Goal: Task Accomplishment & Management: Manage account settings

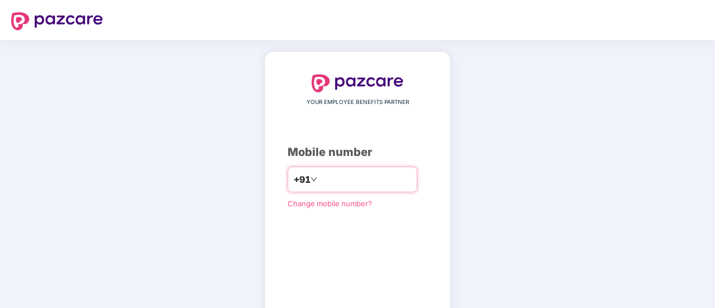
type input "**********"
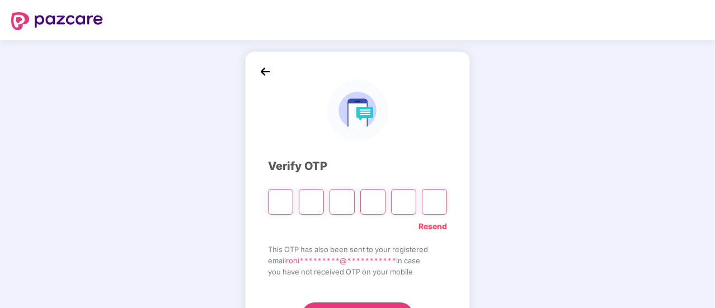
type input "*"
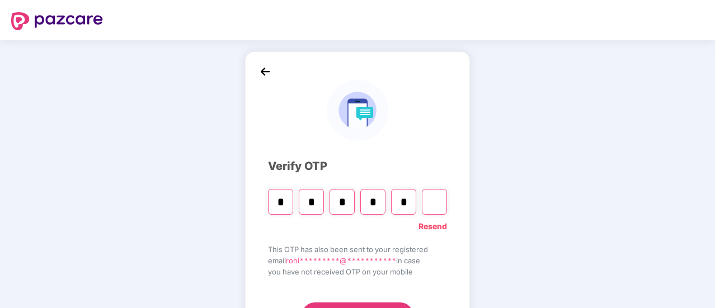
type input "*"
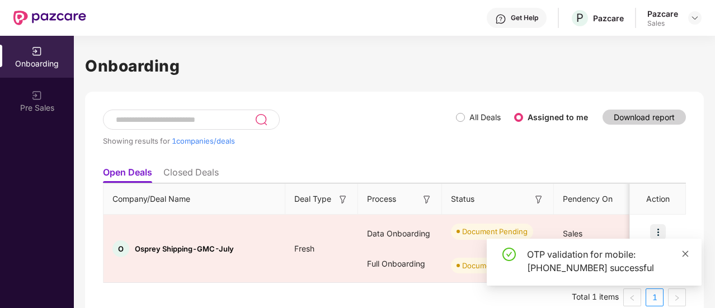
click at [682, 254] on icon "close" at bounding box center [686, 254] width 8 height 8
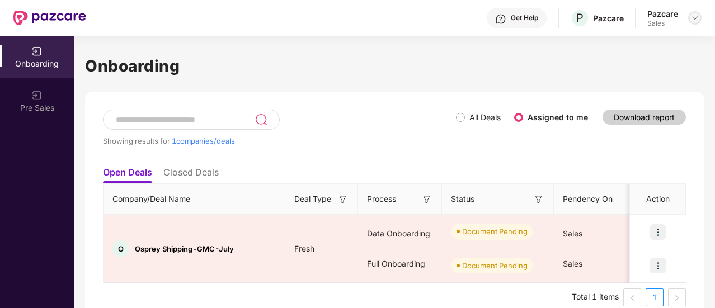
click at [692, 21] on img at bounding box center [695, 17] width 9 height 9
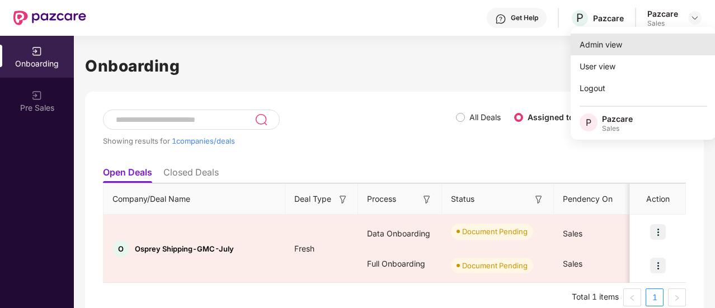
click at [647, 46] on div "Admin view" at bounding box center [644, 45] width 146 height 22
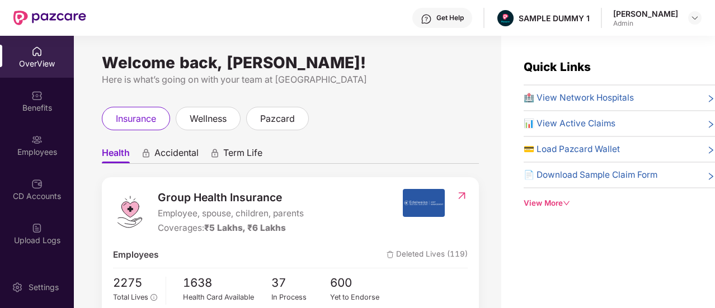
click at [537, 205] on div "View More" at bounding box center [619, 204] width 191 height 12
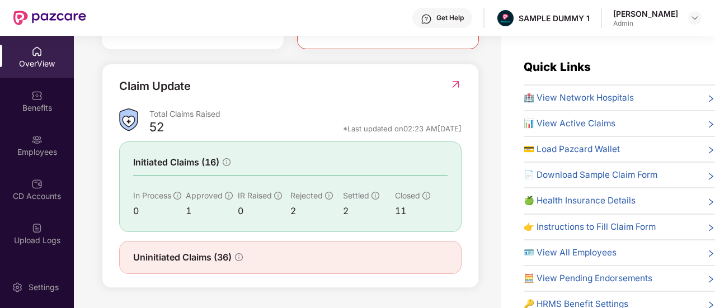
scroll to position [386, 0]
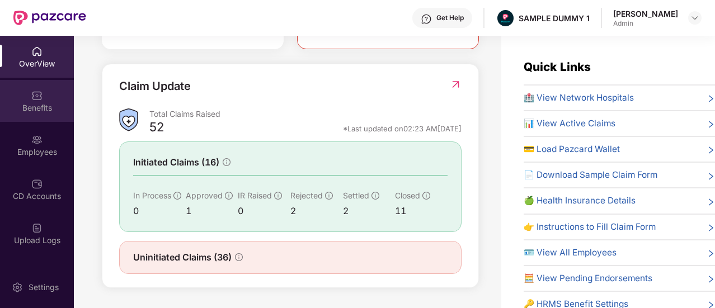
click at [34, 107] on div "Benefits" at bounding box center [37, 107] width 74 height 11
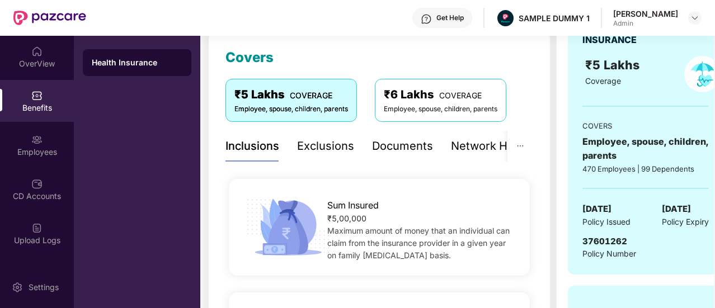
scroll to position [143, 0]
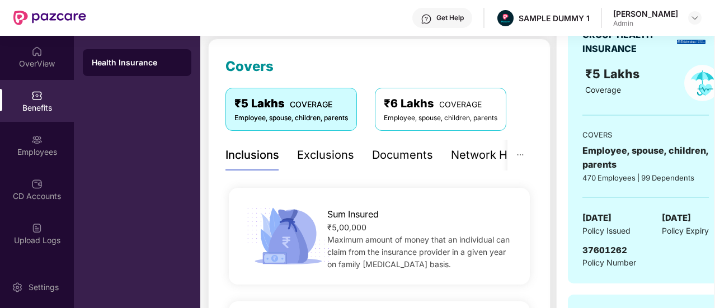
click at [315, 158] on div "Exclusions" at bounding box center [325, 155] width 57 height 17
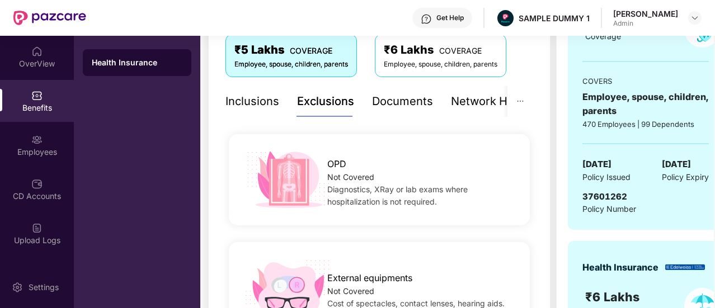
scroll to position [196, 0]
click at [383, 100] on div "Documents" at bounding box center [402, 101] width 61 height 17
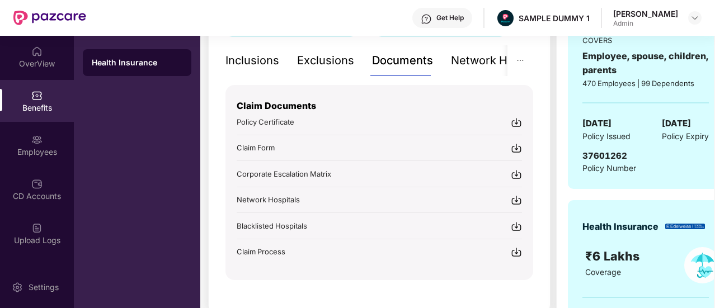
scroll to position [207, 0]
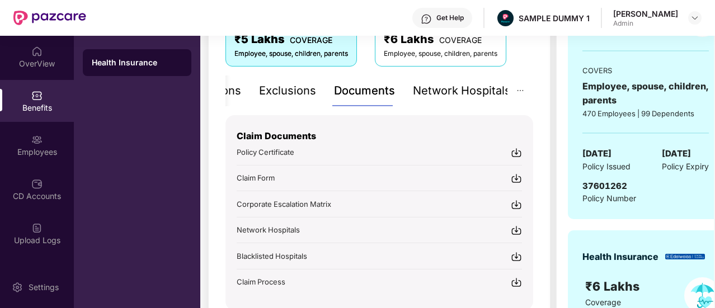
click at [467, 93] on div "Network Hospitals" at bounding box center [462, 90] width 98 height 17
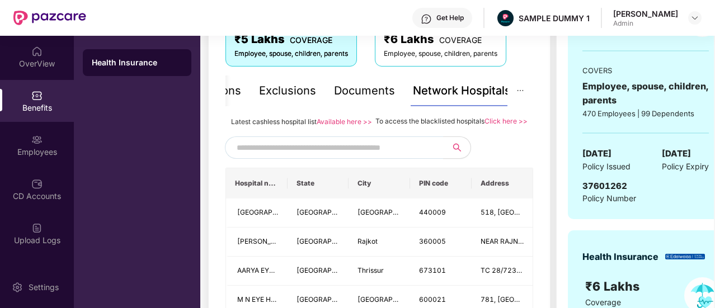
click at [272, 156] on input "text" at bounding box center [332, 147] width 191 height 17
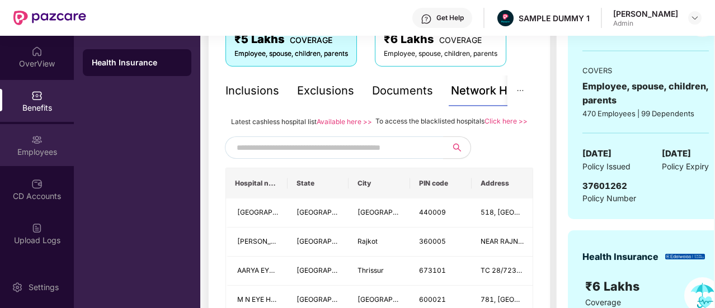
click at [35, 148] on div "Employees" at bounding box center [37, 152] width 74 height 11
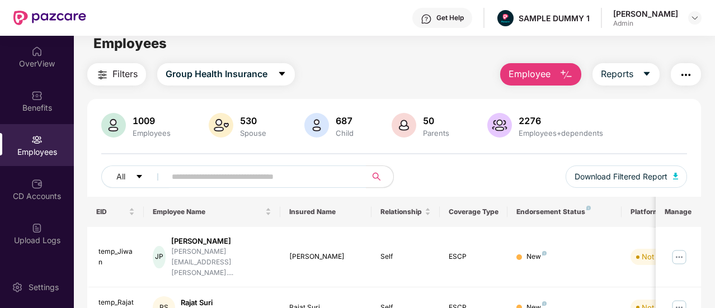
scroll to position [0, 0]
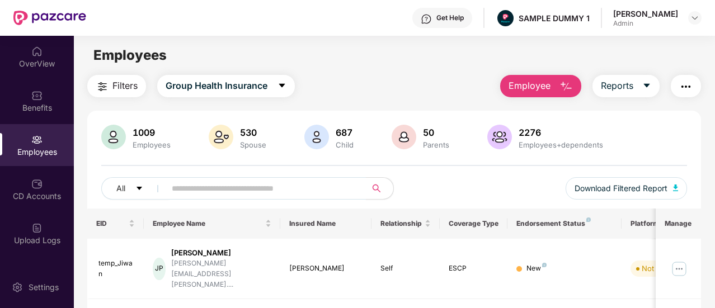
click at [540, 87] on span "Employee" at bounding box center [530, 86] width 42 height 14
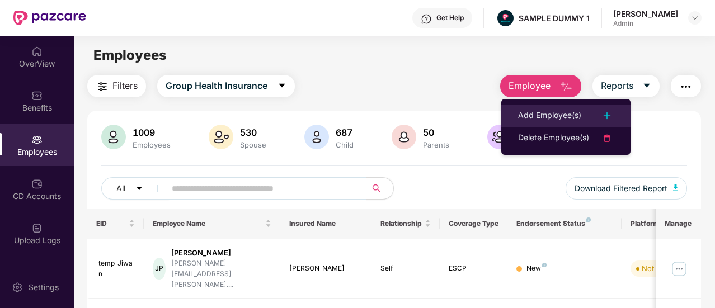
click at [539, 118] on div "Add Employee(s)" at bounding box center [549, 115] width 63 height 13
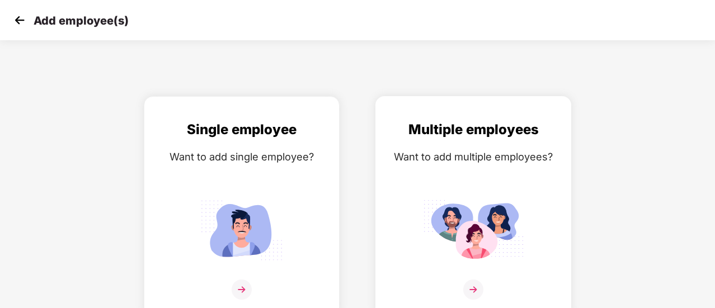
click at [473, 197] on img at bounding box center [473, 230] width 101 height 70
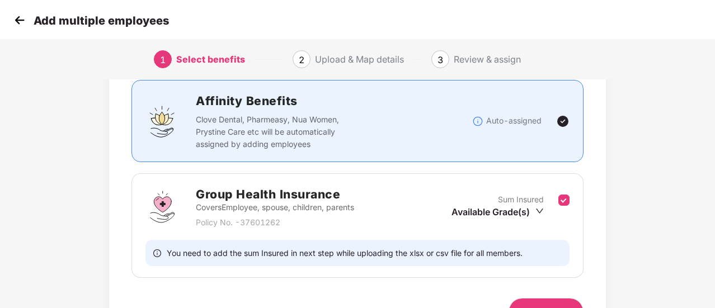
scroll to position [135, 0]
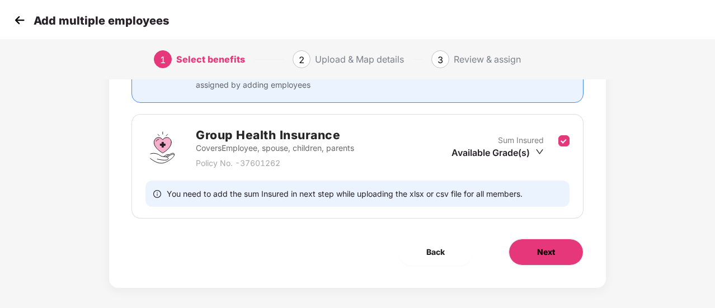
click at [547, 252] on span "Next" at bounding box center [546, 252] width 18 height 12
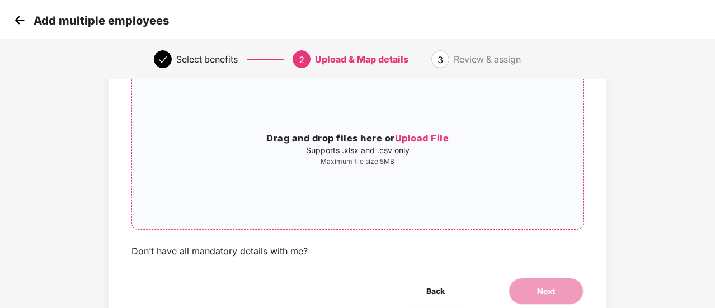
scroll to position [114, 0]
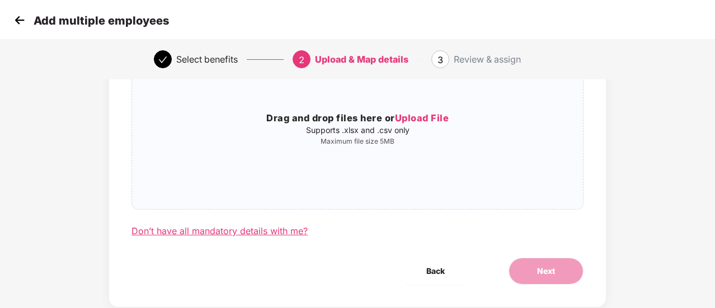
click at [282, 233] on div "Don’t have all mandatory details with me?" at bounding box center [220, 232] width 176 height 12
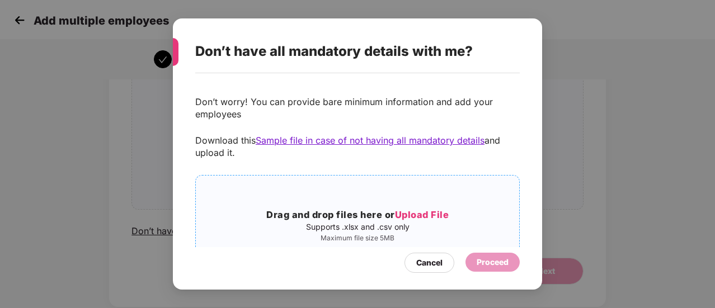
scroll to position [45, 0]
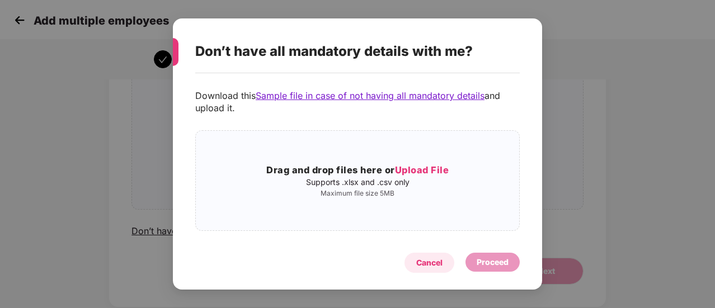
click at [422, 261] on div "Cancel" at bounding box center [429, 263] width 26 height 12
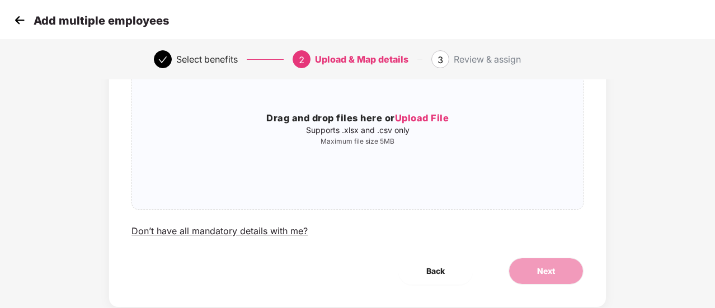
click at [20, 21] on img at bounding box center [19, 20] width 17 height 17
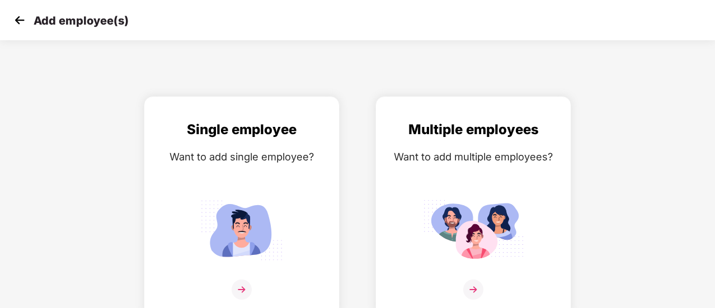
click at [20, 21] on img at bounding box center [19, 20] width 17 height 17
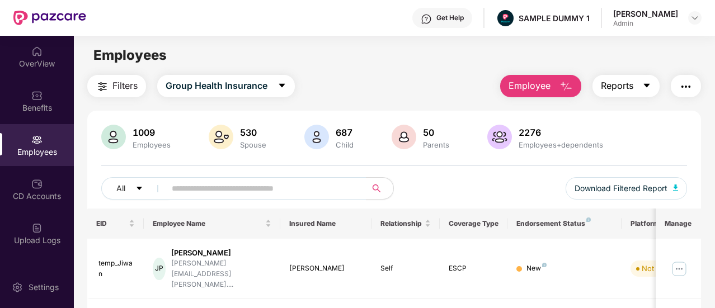
click at [623, 90] on span "Reports" at bounding box center [617, 86] width 32 height 14
click at [465, 178] on div "All Download Filtered Report" at bounding box center [394, 192] width 586 height 31
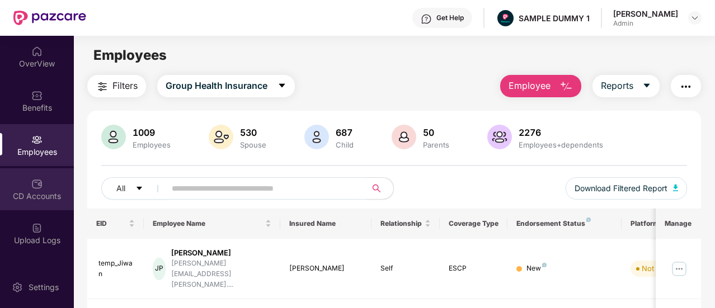
click at [49, 196] on div "CD Accounts" at bounding box center [37, 196] width 74 height 11
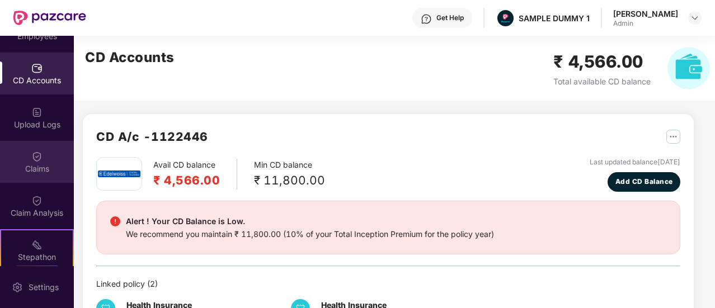
scroll to position [122, 0]
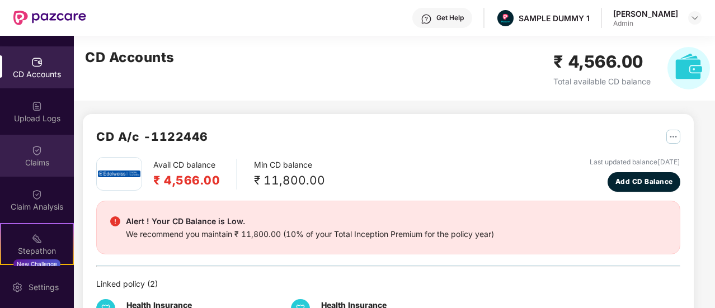
click at [38, 166] on div "Claims" at bounding box center [37, 162] width 74 height 11
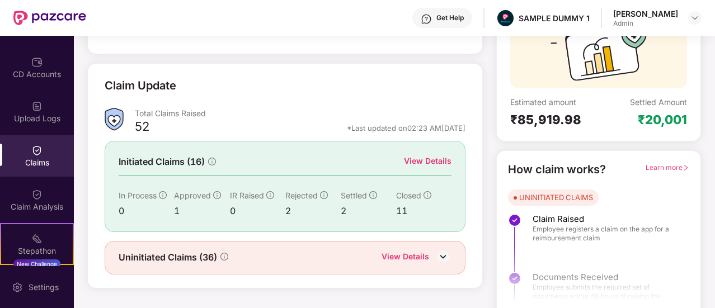
scroll to position [123, 0]
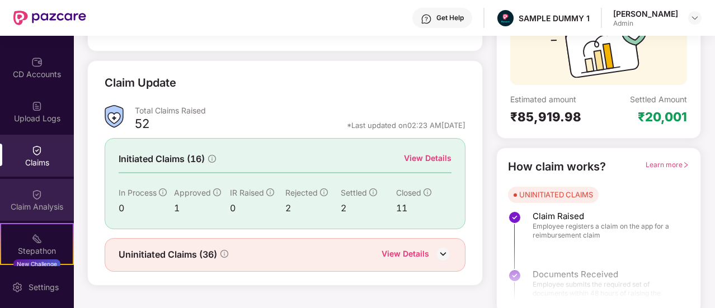
click at [31, 198] on img at bounding box center [36, 194] width 11 height 11
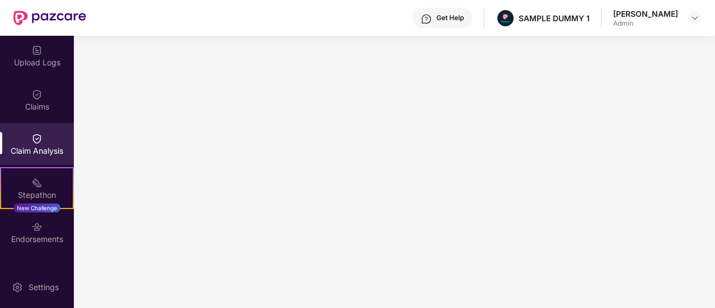
scroll to position [179, 0]
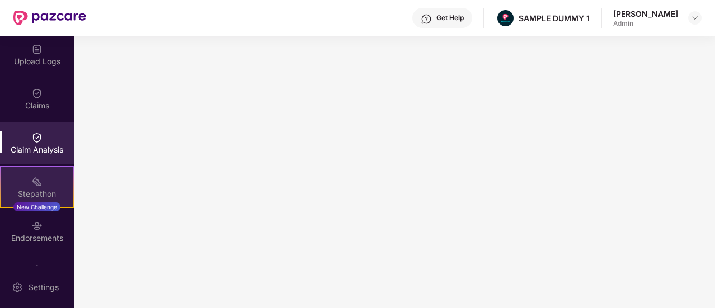
click at [35, 185] on img at bounding box center [36, 181] width 11 height 11
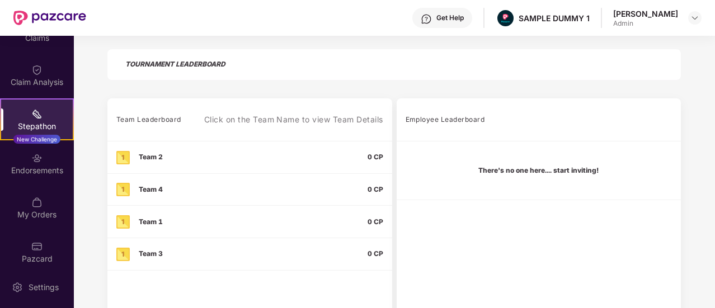
scroll to position [255, 0]
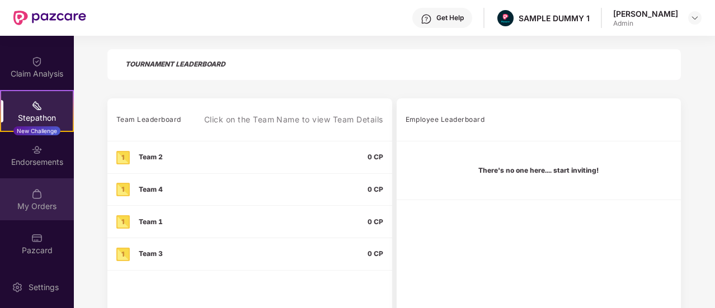
click at [43, 193] on div "My Orders" at bounding box center [37, 200] width 74 height 42
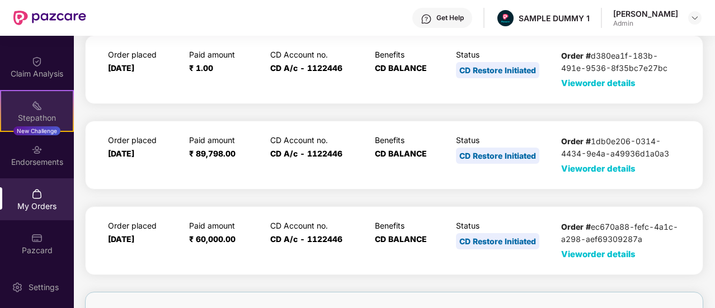
scroll to position [0, 0]
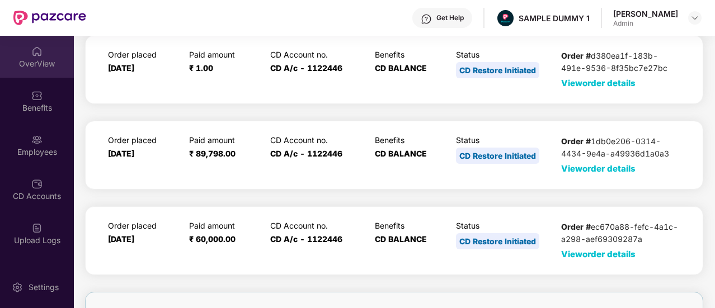
click at [34, 62] on div "OverView" at bounding box center [37, 63] width 74 height 11
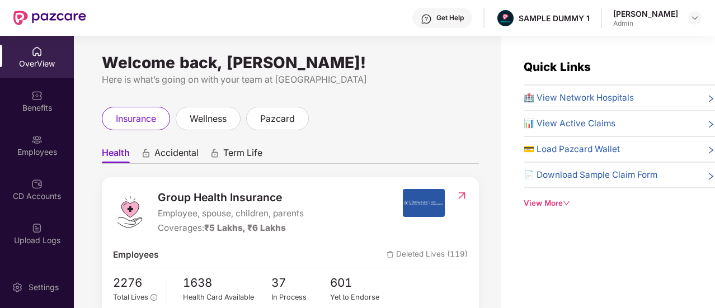
click at [545, 198] on div "View More" at bounding box center [619, 204] width 191 height 12
